Goal: Find specific page/section

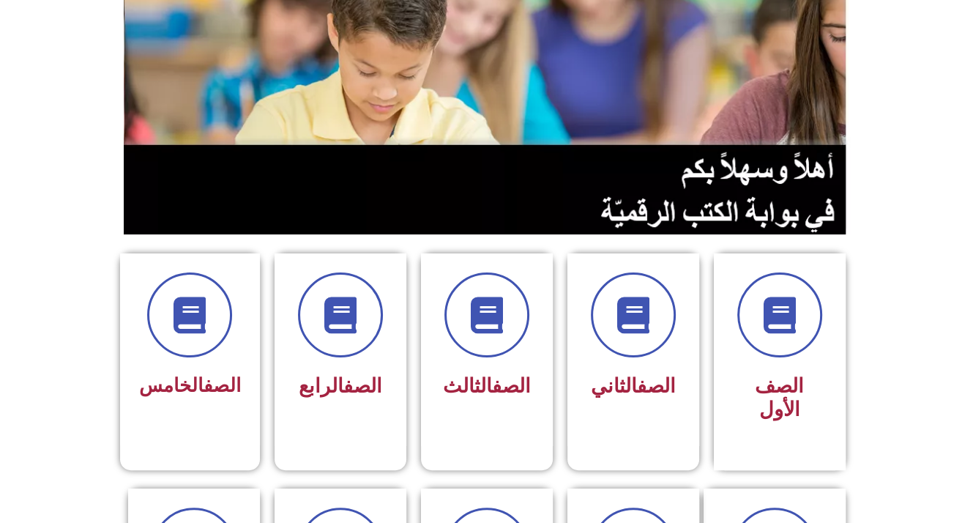
scroll to position [170, 0]
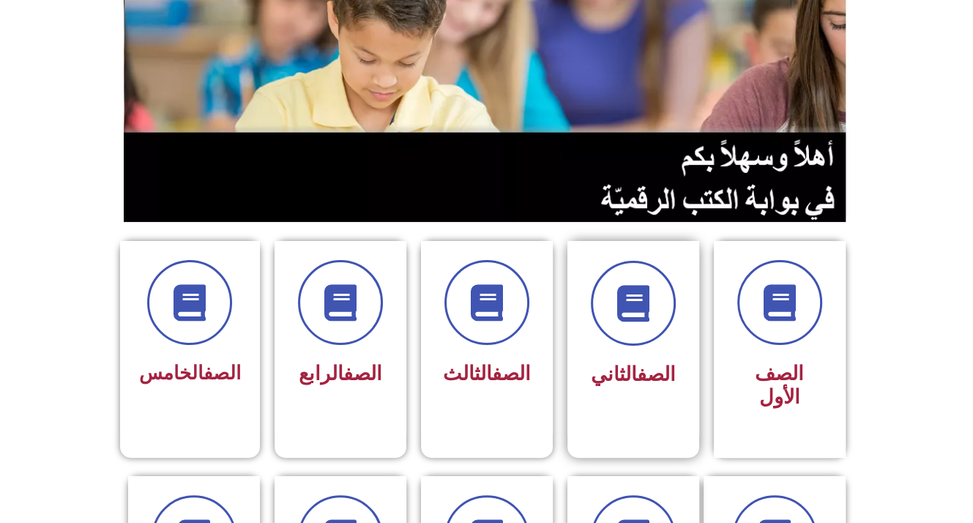
click at [637, 371] on link "الصف" at bounding box center [656, 373] width 39 height 23
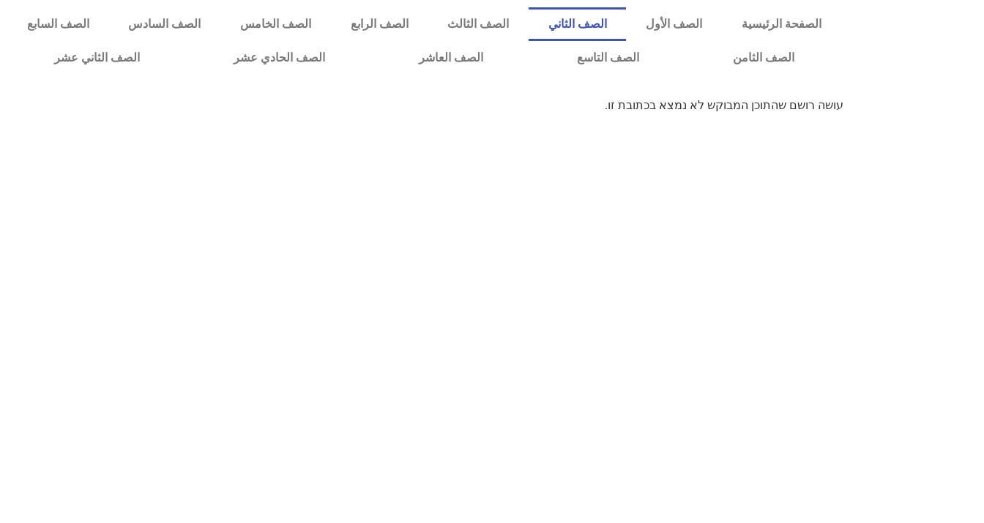
click at [618, 20] on link "الصف الثاني" at bounding box center [578, 24] width 98 height 34
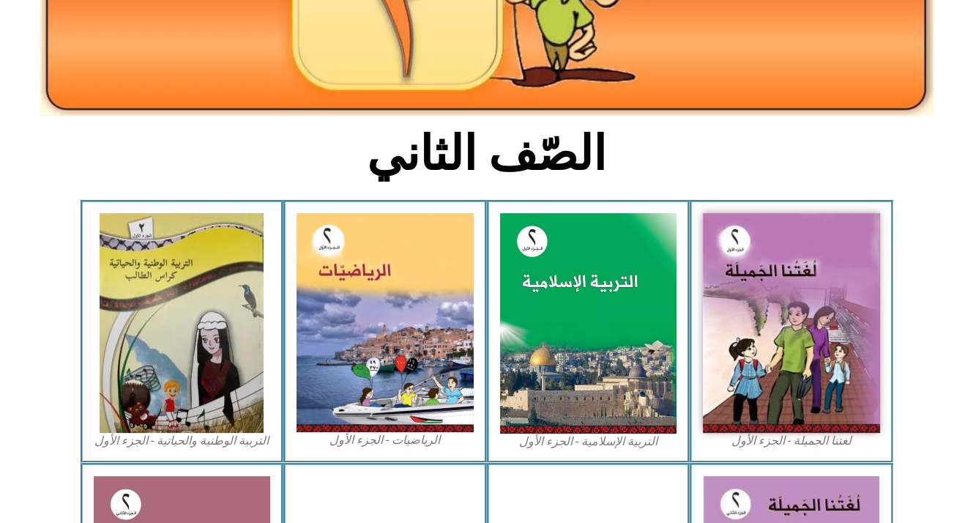
scroll to position [259, 0]
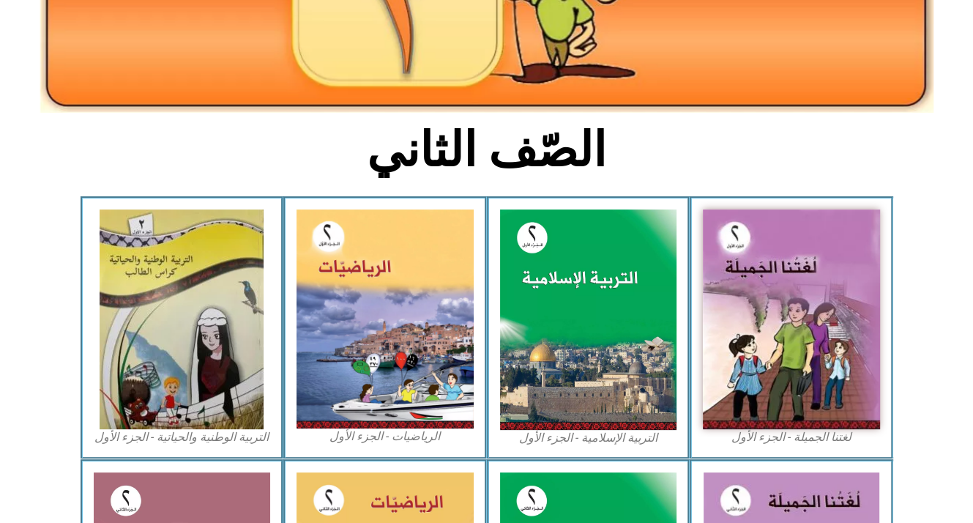
click at [560, 318] on img at bounding box center [588, 319] width 177 height 220
